Goal: Submit feedback/report problem

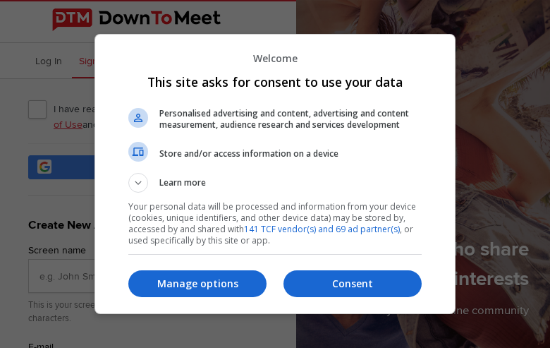
type input "cDjuTJFVi"
type input "subpoenainquiries@valvesoftware.com"
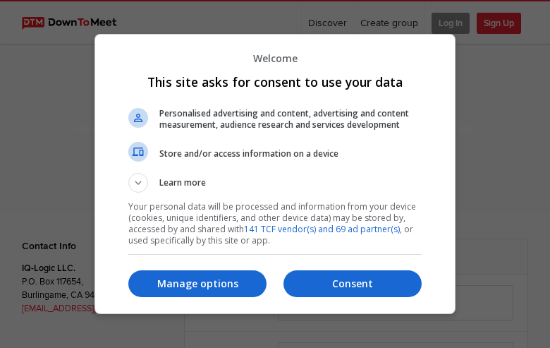
select select "general"
type input "QKSHaIaayzne"
type input "[EMAIL_ADDRESS][DOMAIN_NAME]"
